Goal: Task Accomplishment & Management: Complete application form

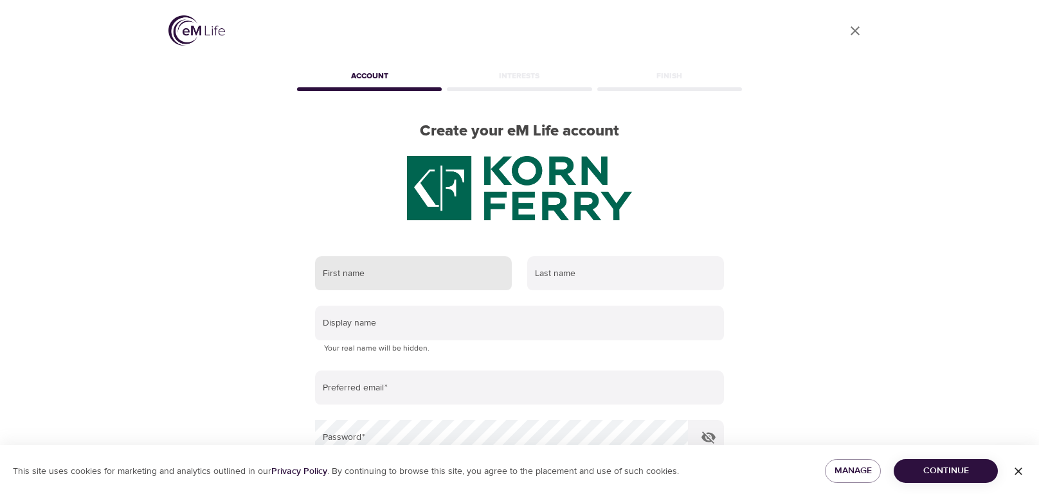
click at [388, 278] on input "text" at bounding box center [413, 273] width 197 height 35
type input "[PERSON_NAME]"
click at [635, 257] on input "text" at bounding box center [625, 273] width 197 height 35
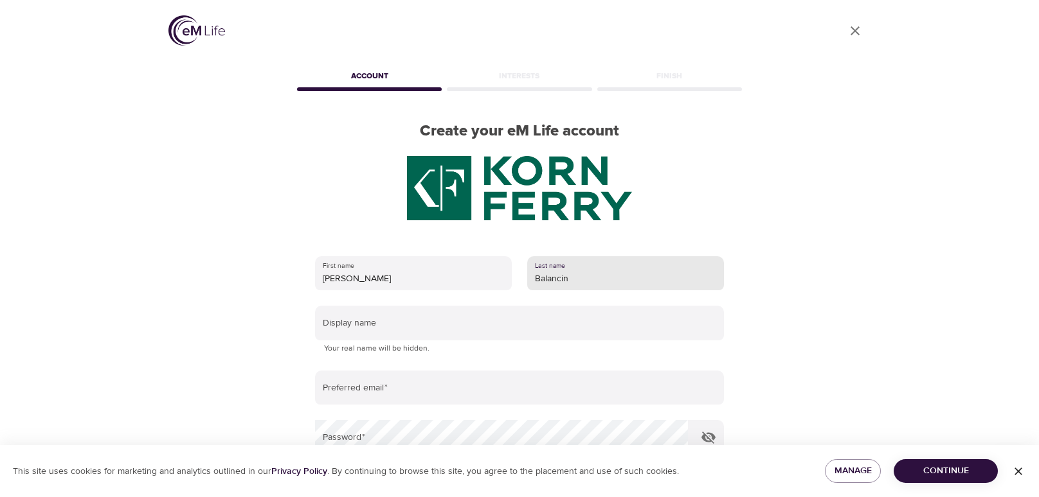
click at [590, 275] on input "Balancin" at bounding box center [625, 273] width 197 height 35
type input "[PERSON_NAME]"
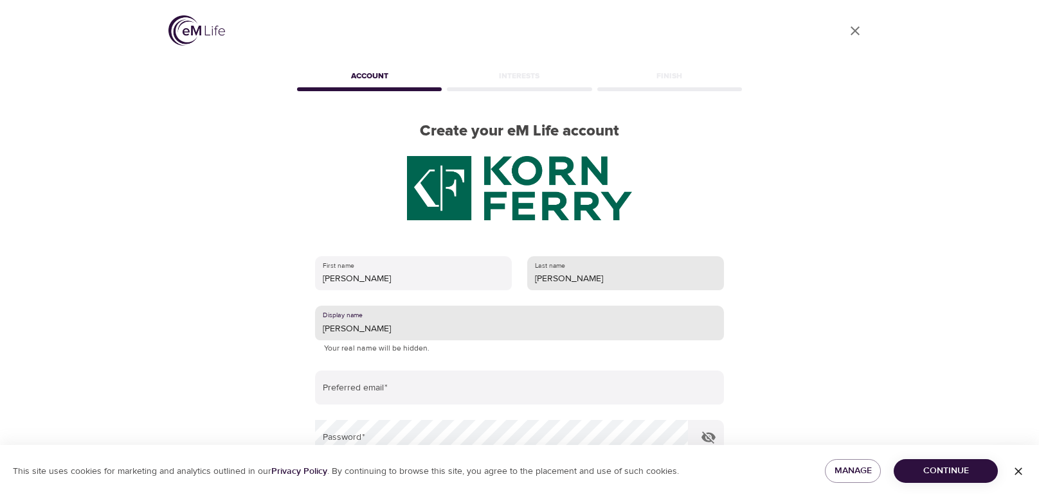
type input "[PERSON_NAME]"
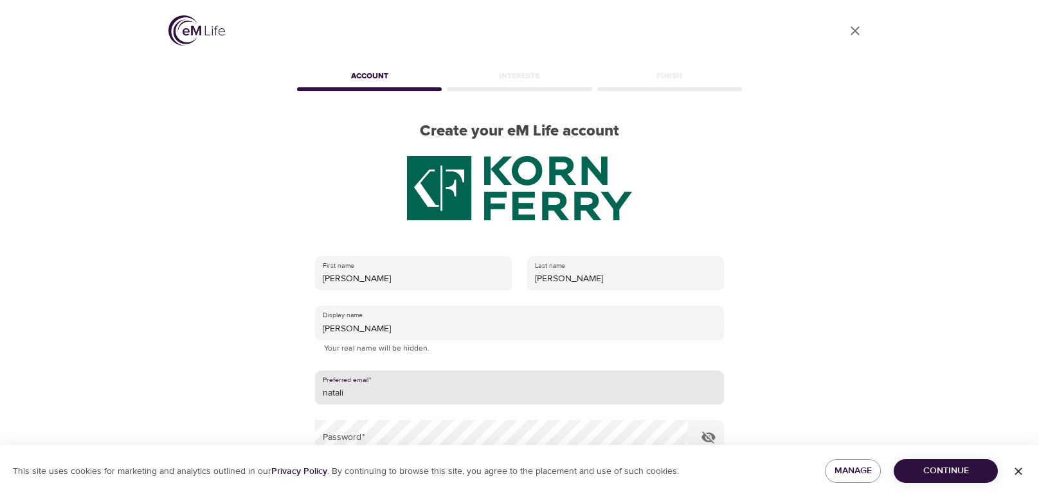
type input "[PERSON_NAME][EMAIL_ADDRESS][DOMAIN_NAME]"
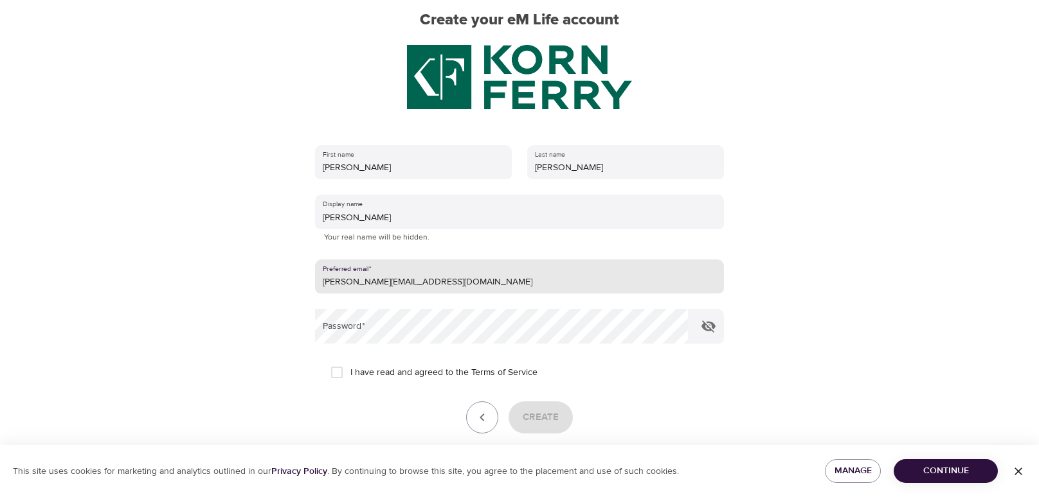
scroll to position [112, 0]
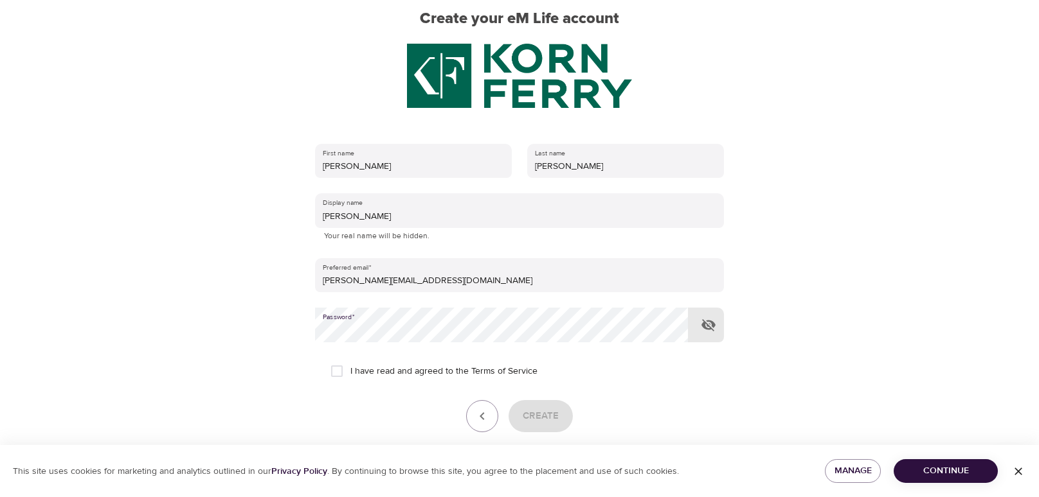
click at [426, 371] on span "I have read and agreed to the Terms of Service" at bounding box center [443, 371] width 187 height 13
click at [350, 371] on input "I have read and agreed to the Terms of Service" at bounding box center [336, 371] width 27 height 27
checkbox input "true"
click at [533, 422] on span "Create" at bounding box center [541, 416] width 36 height 17
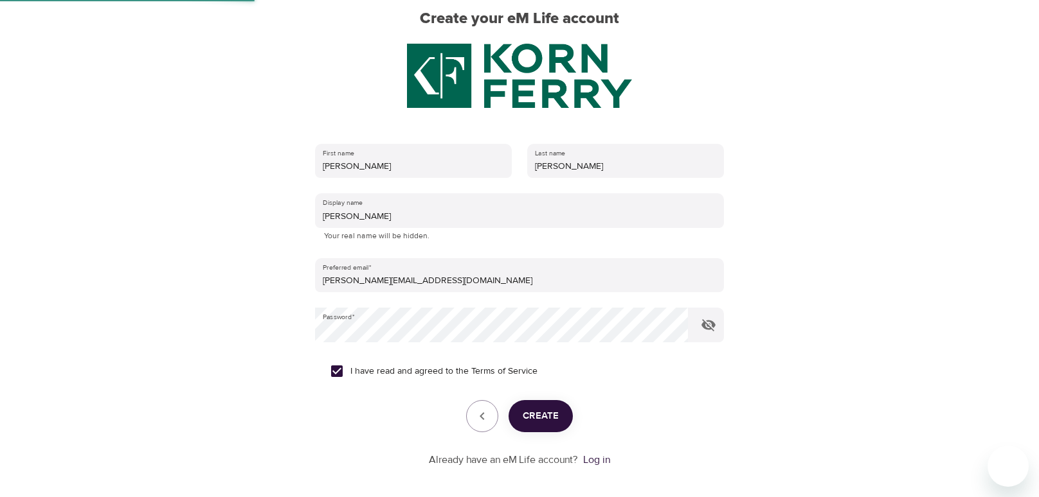
scroll to position [48, 0]
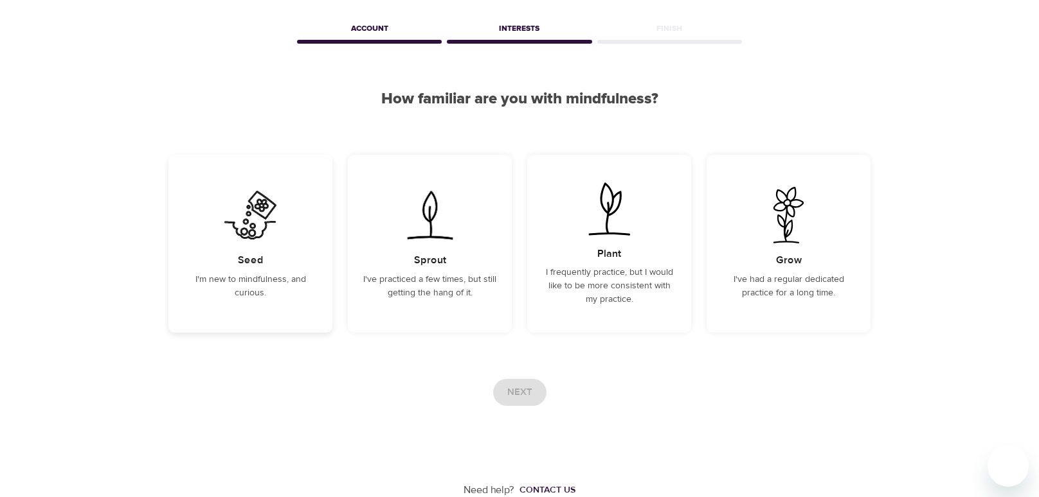
click at [323, 220] on div "Seed I'm new to mindfulness, and curious." at bounding box center [250, 244] width 164 height 178
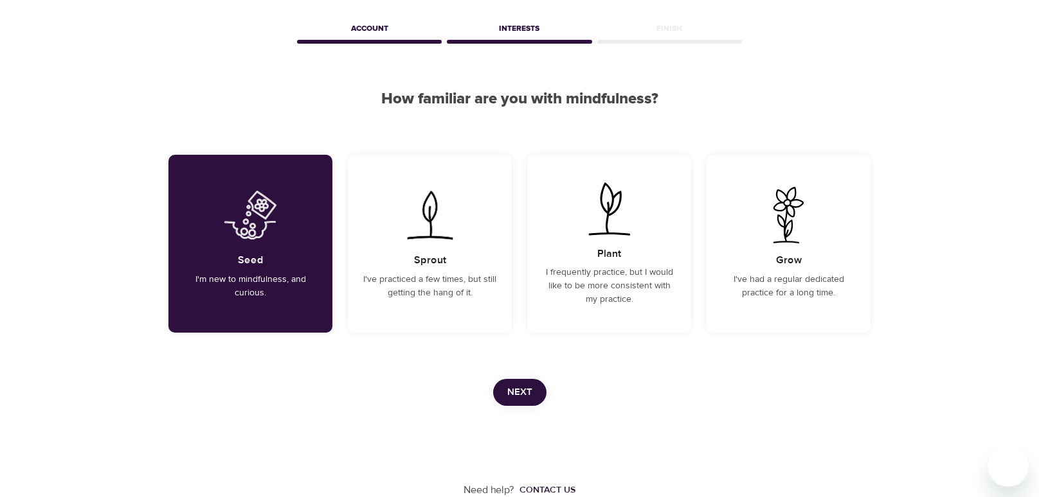
click at [527, 398] on span "Next" at bounding box center [519, 392] width 25 height 17
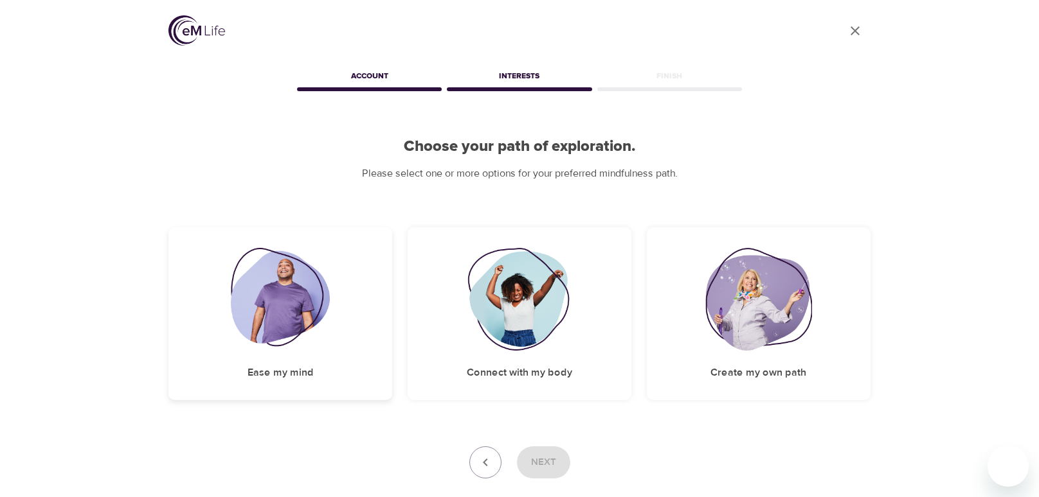
click at [329, 326] on img at bounding box center [281, 299] width 100 height 103
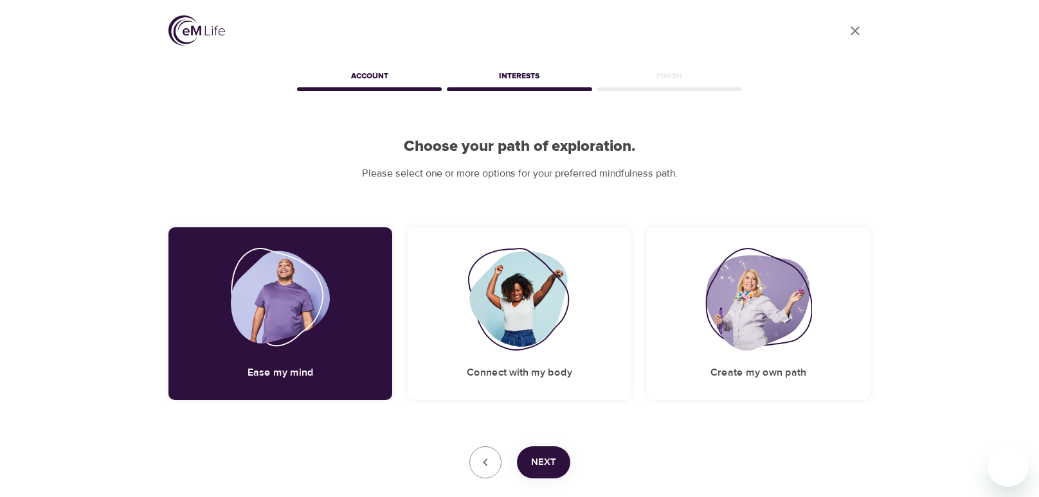
click at [555, 460] on button "Next" at bounding box center [543, 463] width 53 height 32
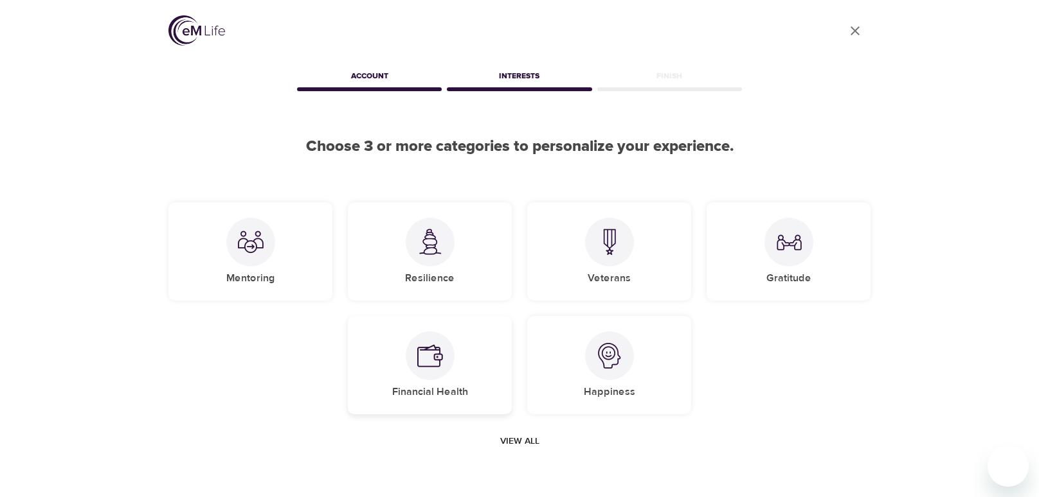
click at [397, 365] on div "Financial Health" at bounding box center [430, 365] width 164 height 98
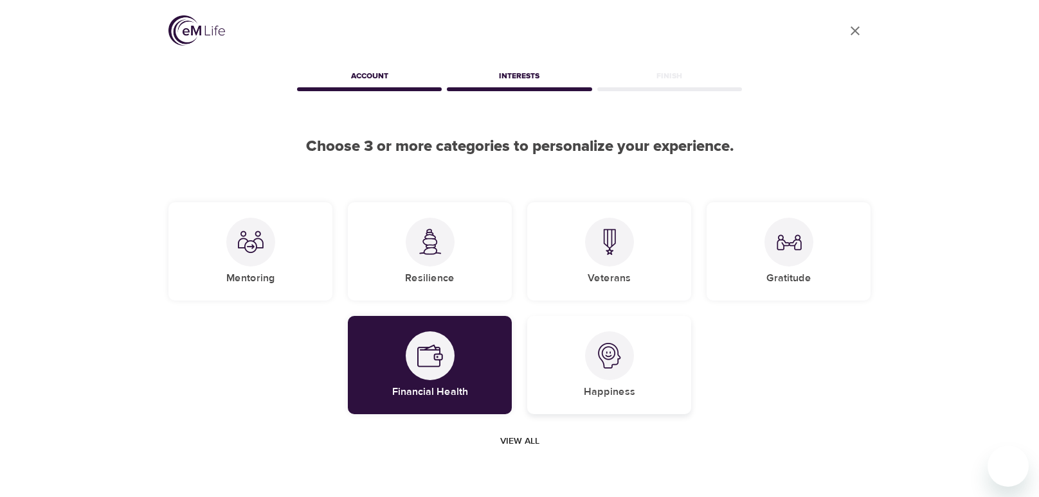
click at [654, 353] on div "Happiness" at bounding box center [609, 365] width 164 height 98
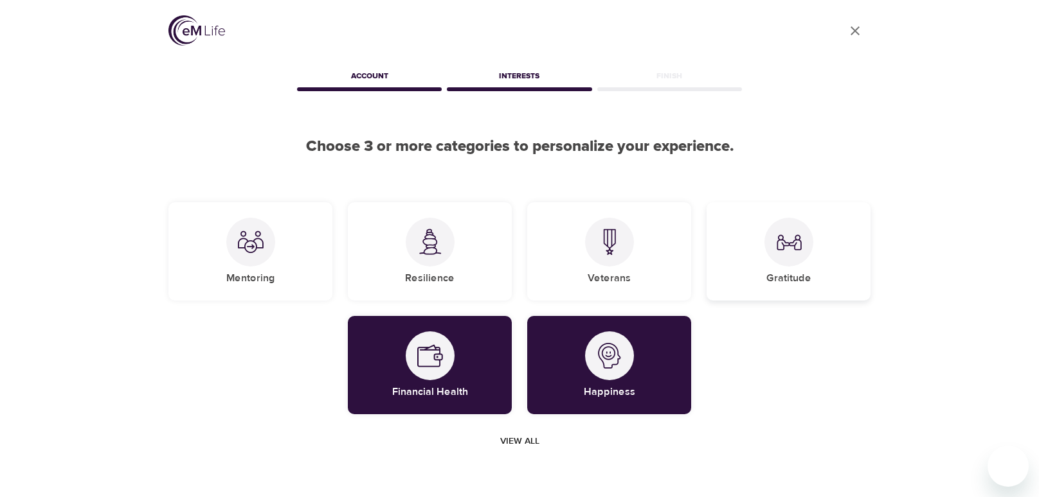
click at [789, 236] on img at bounding box center [789, 242] width 26 height 26
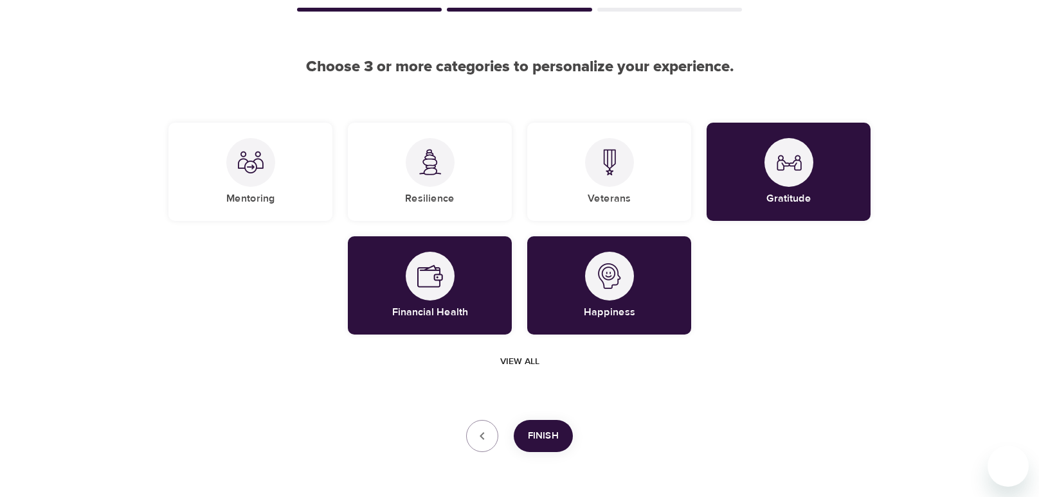
scroll to position [126, 0]
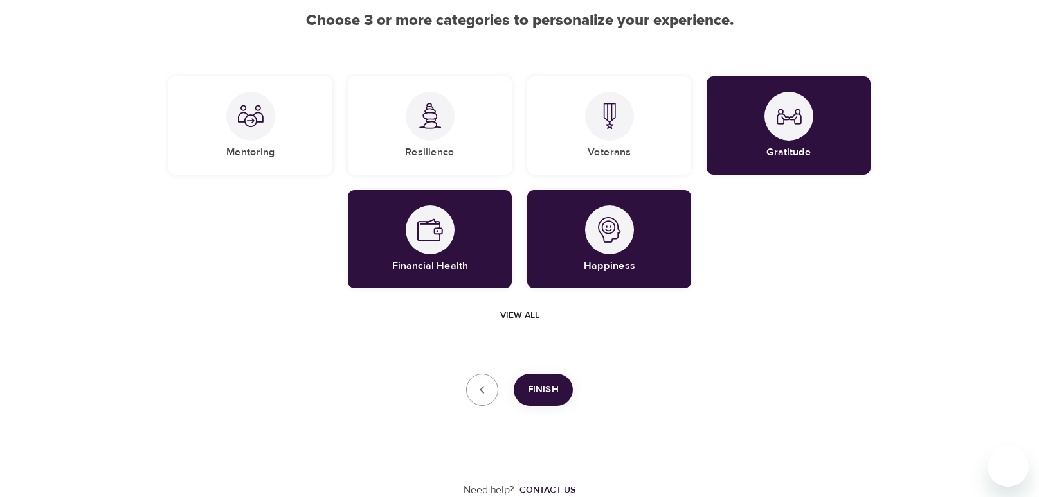
click at [539, 396] on span "Finish" at bounding box center [543, 390] width 31 height 17
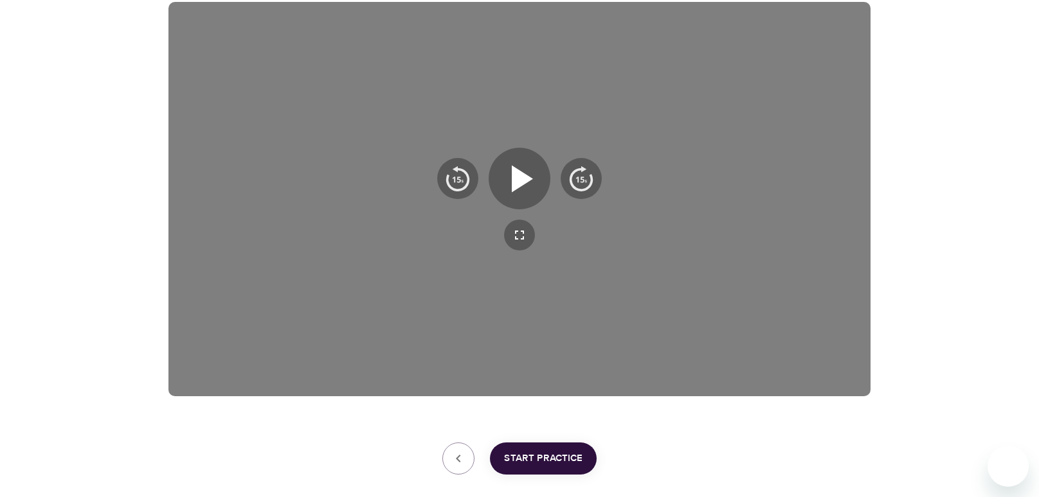
scroll to position [226, 0]
click at [512, 177] on icon "button" at bounding box center [522, 178] width 21 height 27
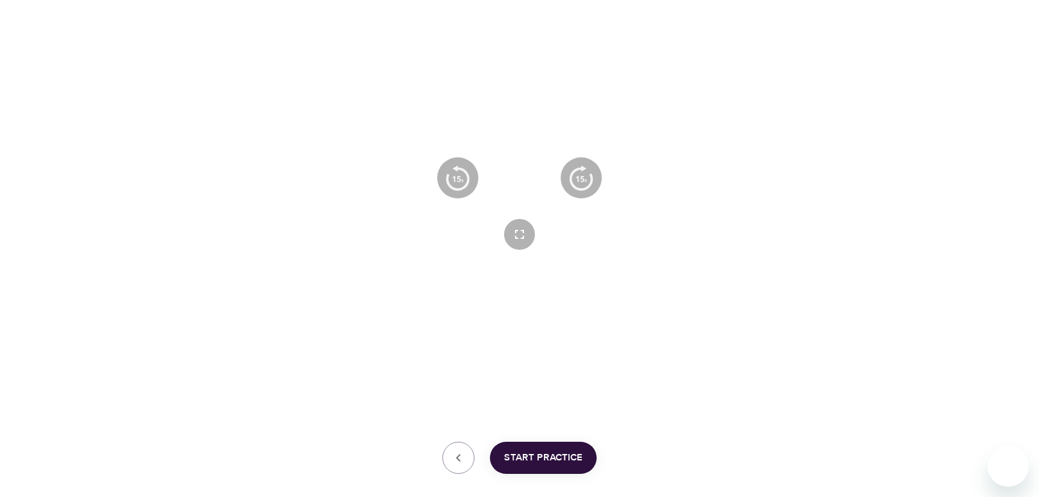
click at [517, 183] on icon "button" at bounding box center [519, 178] width 46 height 46
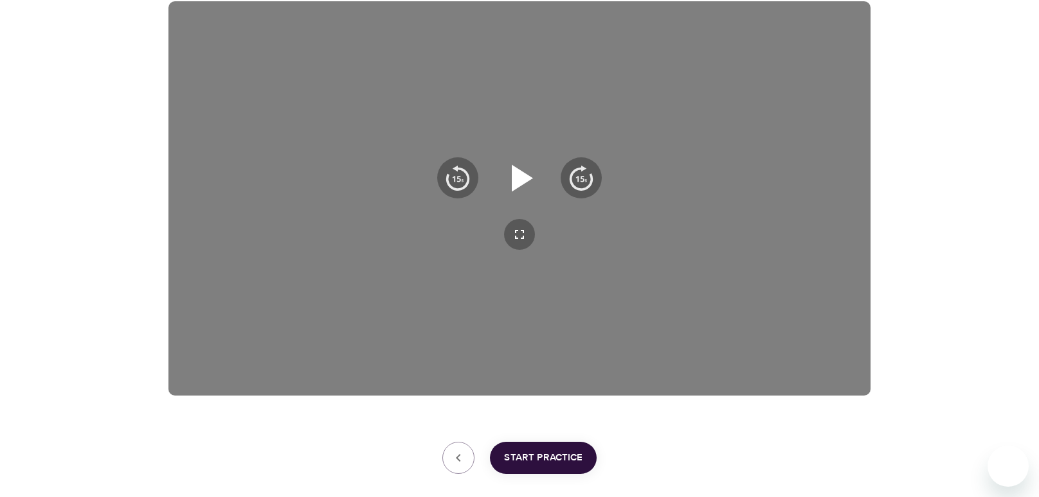
click at [517, 183] on icon "button" at bounding box center [522, 178] width 21 height 27
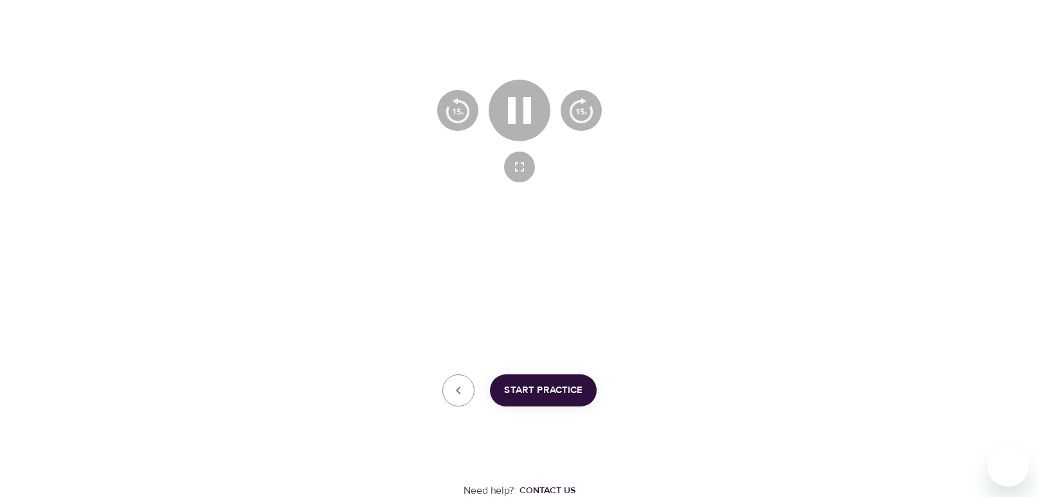
scroll to position [291, 0]
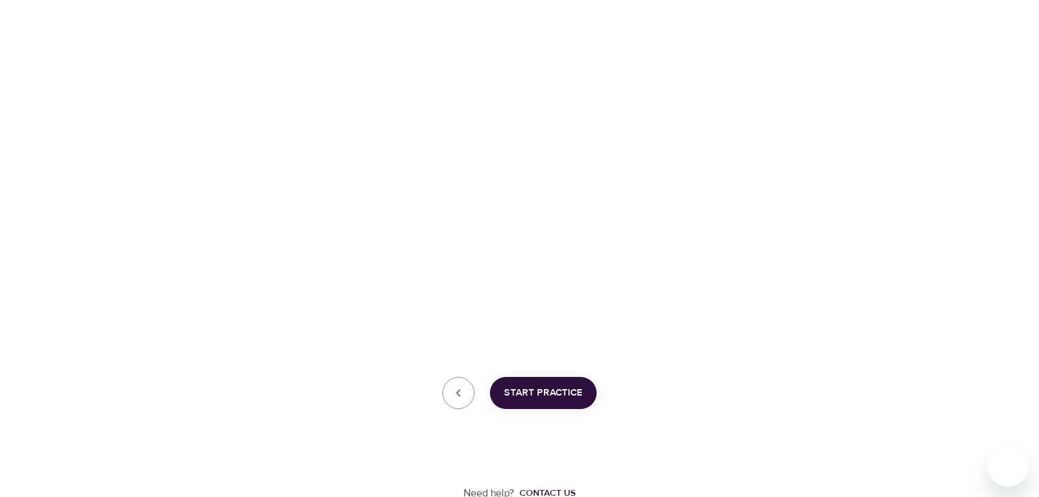
click at [524, 393] on span "Start Practice" at bounding box center [543, 393] width 78 height 17
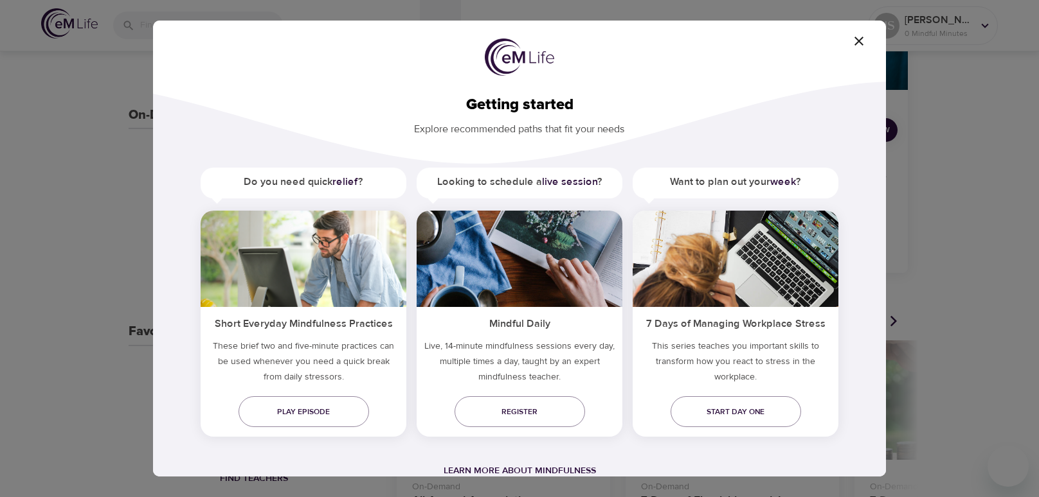
click at [862, 49] on div "Getting started Explore recommended paths that fit your needs Do you need quick…" at bounding box center [519, 249] width 733 height 456
click at [861, 41] on icon "button" at bounding box center [858, 40] width 15 height 15
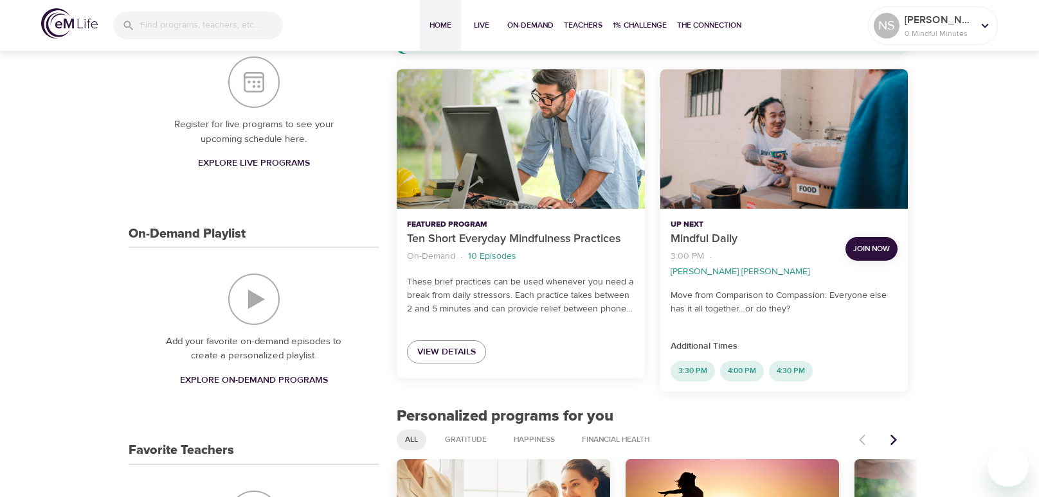
scroll to position [174, 0]
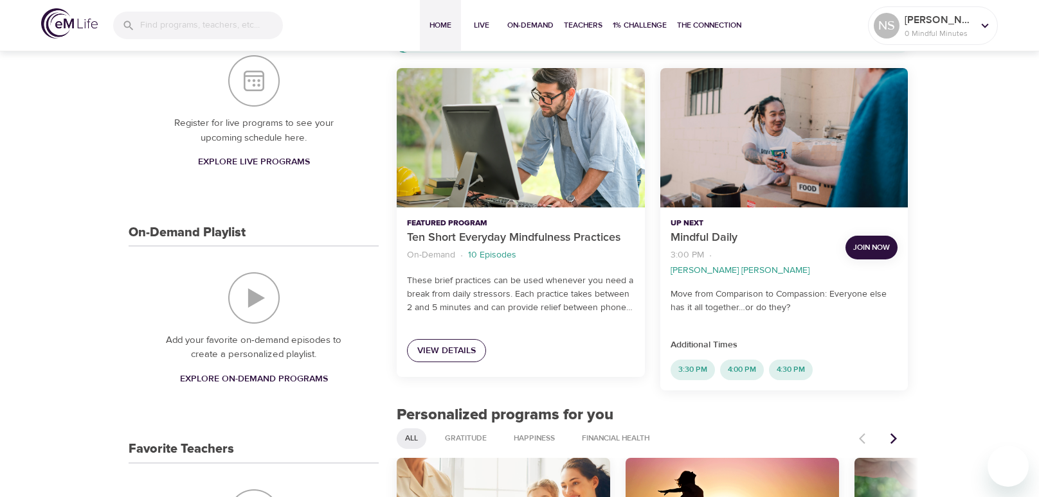
click at [469, 355] on span "View Details" at bounding box center [446, 351] width 58 height 16
